Goal: Task Accomplishment & Management: Complete application form

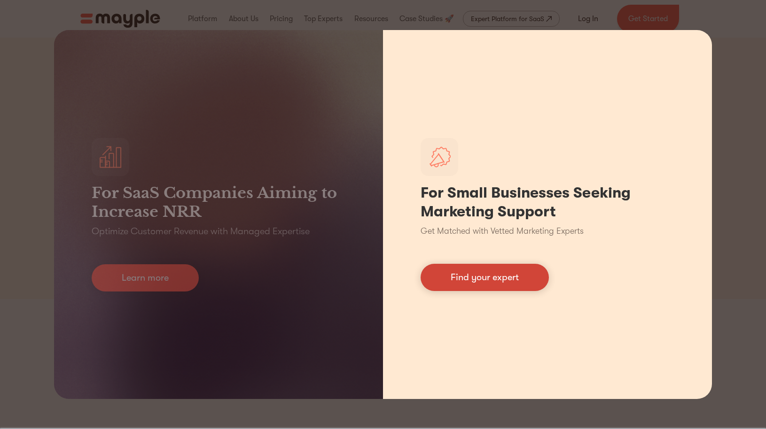
click at [488, 278] on link "Find your expert" at bounding box center [485, 277] width 128 height 27
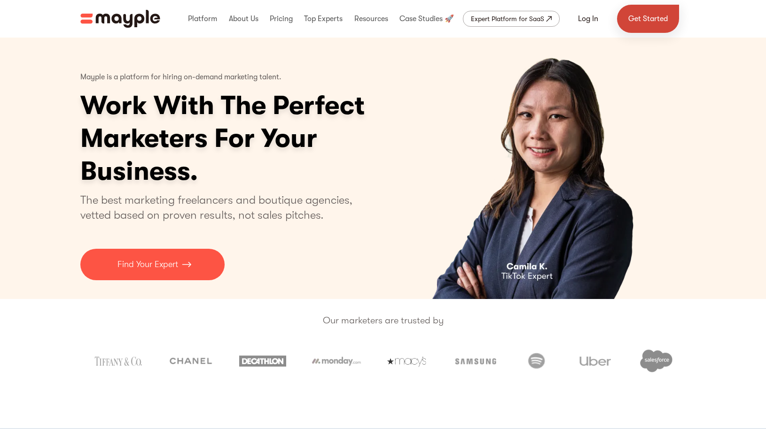
click at [652, 17] on link "Get Started" at bounding box center [648, 19] width 62 height 28
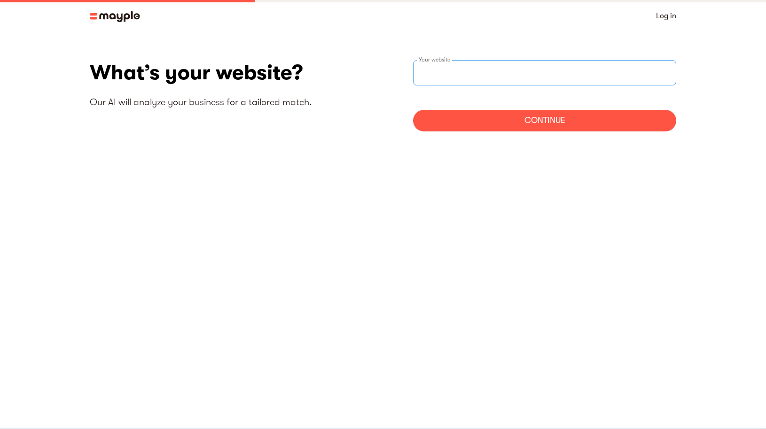
click at [489, 72] on input "websiteStep" at bounding box center [544, 72] width 263 height 25
type input "a"
paste input "https://www.antonietacontreras.com/"
type input "https://www.antonietacontreras.com/"
click at [548, 120] on div "Continue" at bounding box center [544, 121] width 263 height 22
